Goal: Task Accomplishment & Management: Manage account settings

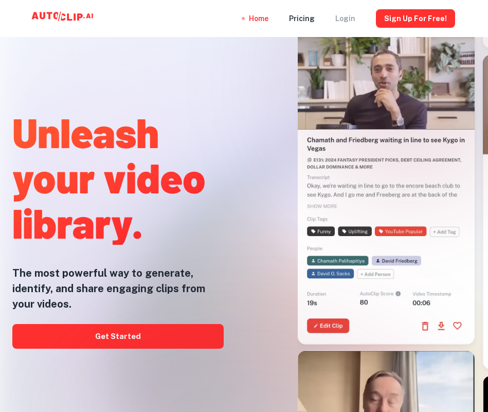
click at [353, 17] on div "Login" at bounding box center [346, 18] width 20 height 37
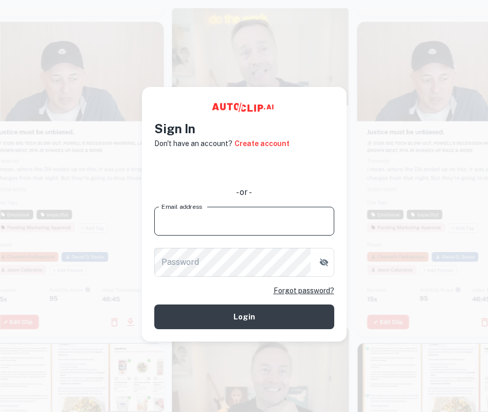
click at [206, 221] on input "Email address" at bounding box center [244, 221] width 180 height 29
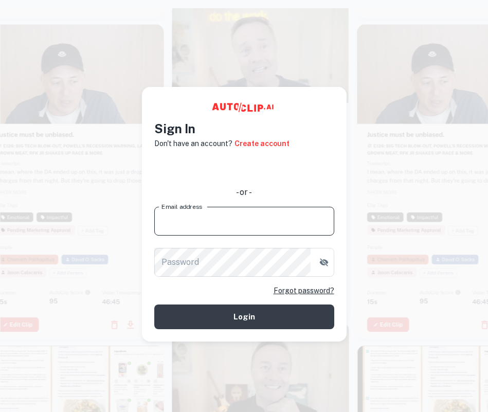
type input "[PERSON_NAME][EMAIL_ADDRESS]"
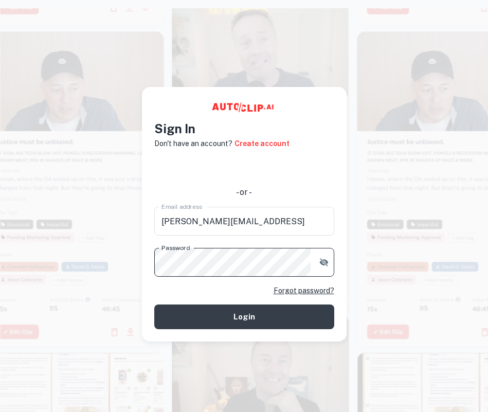
click at [154, 305] on button "Login" at bounding box center [244, 317] width 180 height 25
